Goal: Information Seeking & Learning: Learn about a topic

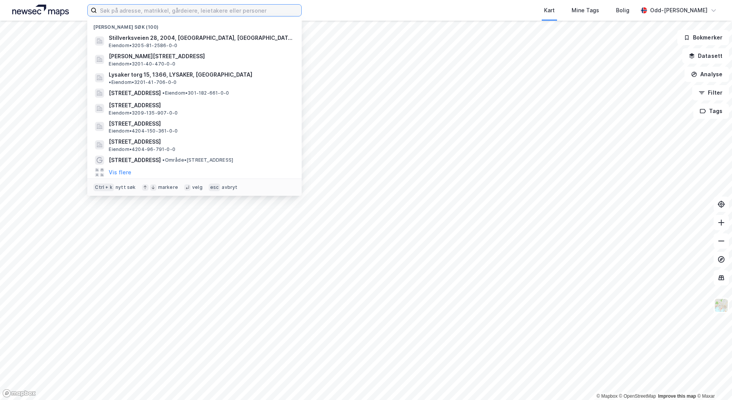
click at [117, 11] on input at bounding box center [199, 10] width 204 height 11
paste input "[STREET_ADDRESS]"
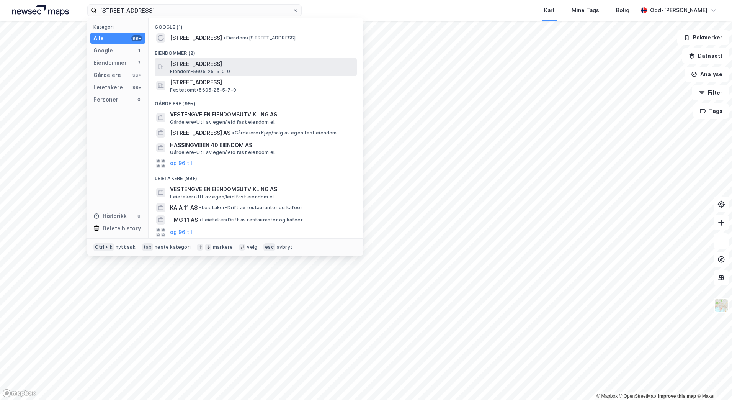
click at [184, 63] on span "[STREET_ADDRESS]" at bounding box center [262, 63] width 184 height 9
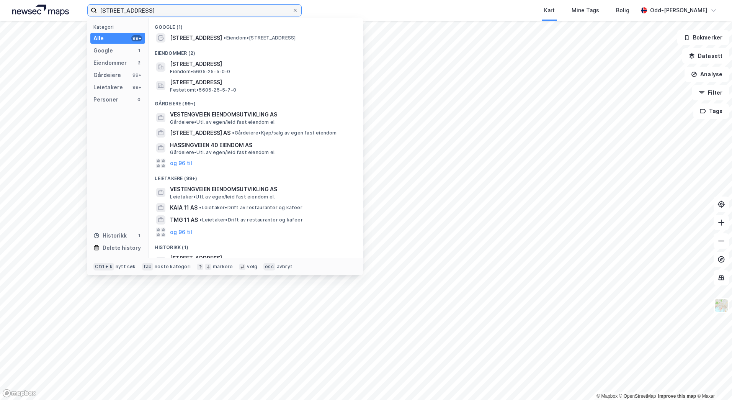
click at [163, 10] on input "[STREET_ADDRESS]" at bounding box center [194, 10] width 195 height 11
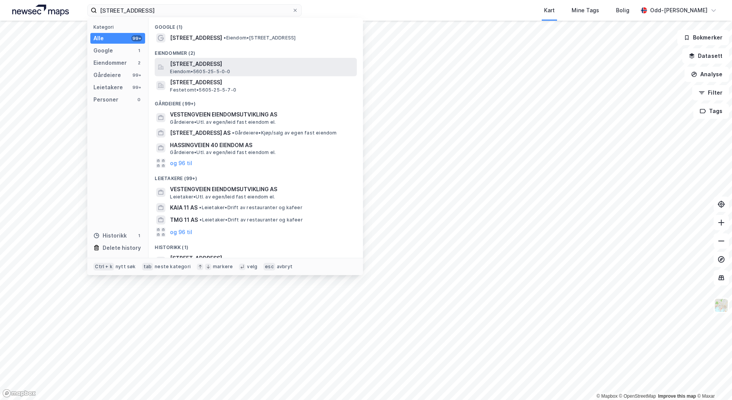
click at [202, 67] on span "[STREET_ADDRESS]" at bounding box center [262, 63] width 184 height 9
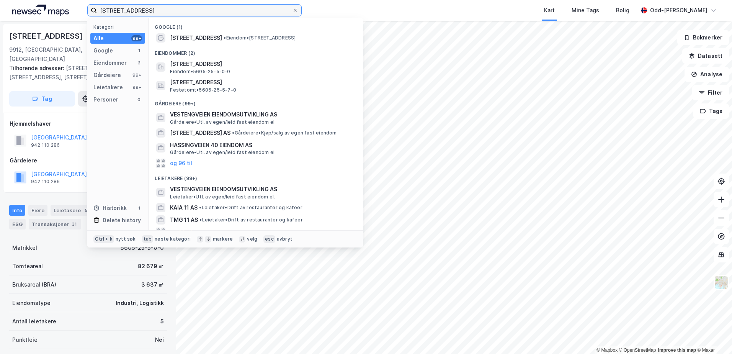
drag, startPoint x: 151, startPoint y: 12, endPoint x: 75, endPoint y: 20, distance: 76.6
click at [75, 20] on div "[STREET_ADDRESS] Kategori Alle 99+ Google 1 Eiendommer 2 Gårdeiere 99+ Leietake…" at bounding box center [366, 10] width 732 height 21
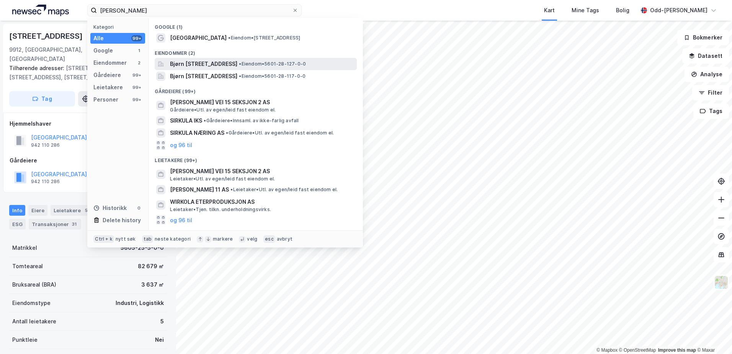
click at [211, 66] on span "Bjørn [STREET_ADDRESS]" at bounding box center [203, 63] width 67 height 9
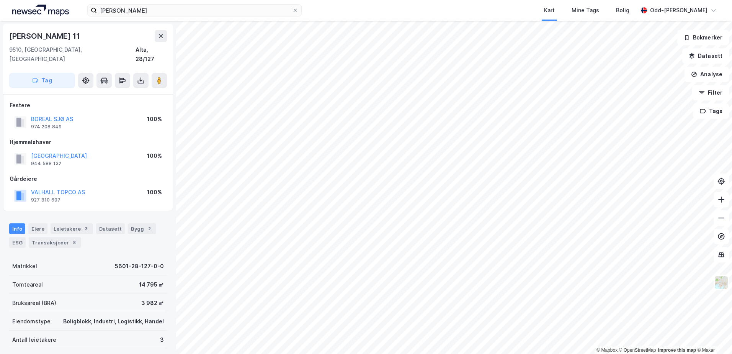
click at [81, 191] on div "VALHALL TOPCO AS 927 810 697" at bounding box center [58, 195] width 54 height 15
click at [0, 0] on button "VALHALL TOPCO AS" at bounding box center [0, 0] width 0 height 0
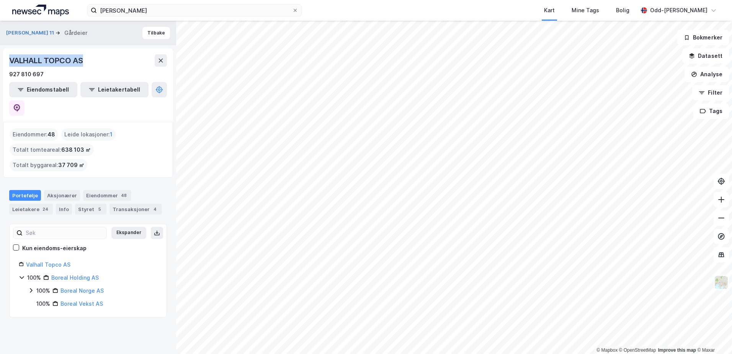
drag, startPoint x: 88, startPoint y: 61, endPoint x: 6, endPoint y: 61, distance: 81.9
click at [6, 61] on div "VALHALL TOPCO AS 927 810 697 Eiendomstabell Leietakertabell" at bounding box center [88, 84] width 170 height 73
copy div "VALHALL TOPCO AS"
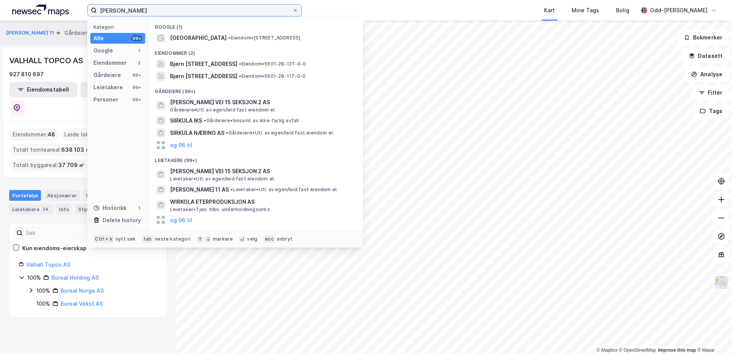
drag, startPoint x: 143, startPoint y: 7, endPoint x: 68, endPoint y: 14, distance: 75.3
click at [68, 14] on div "[PERSON_NAME] Kategori Alle 99+ Google 1 Eiendommer 2 Gårdeiere 99+ Leietakere …" at bounding box center [366, 10] width 732 height 21
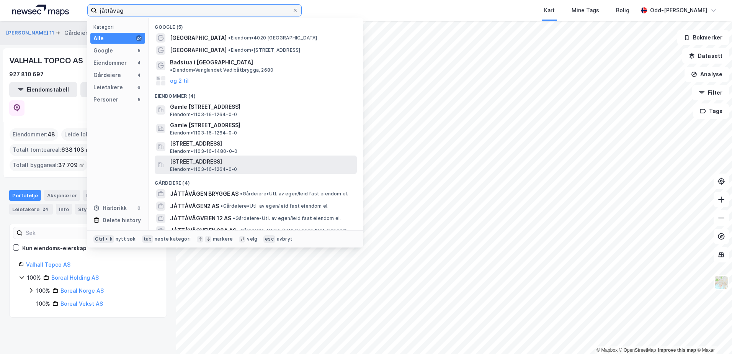
type input "jåttåvag"
click at [216, 157] on span "[STREET_ADDRESS]" at bounding box center [262, 161] width 184 height 9
